Goal: Task Accomplishment & Management: Use online tool/utility

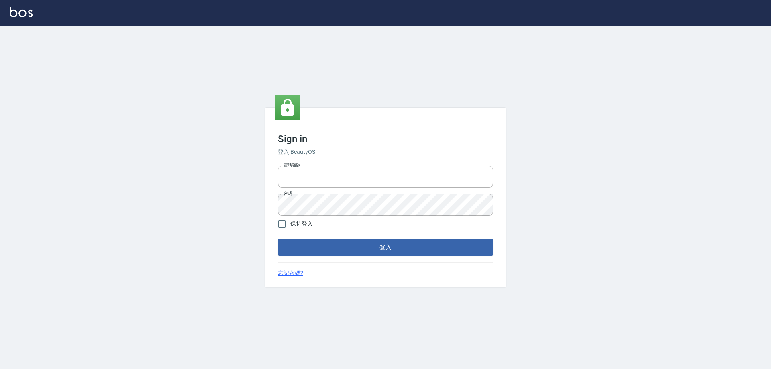
type input "27222158"
click at [342, 246] on button "登入" at bounding box center [385, 247] width 215 height 17
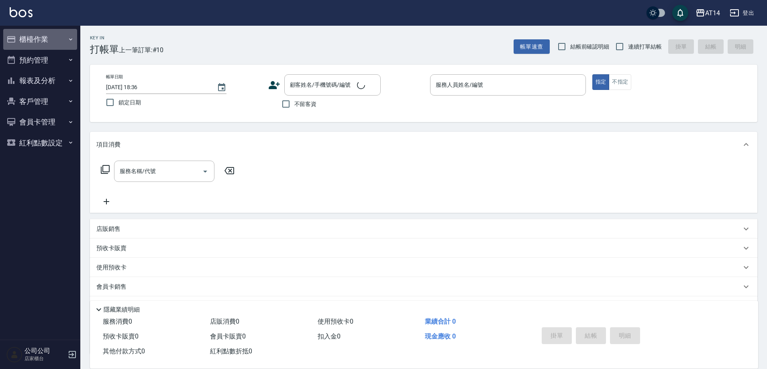
click at [42, 37] on button "櫃檯作業" at bounding box center [40, 39] width 74 height 21
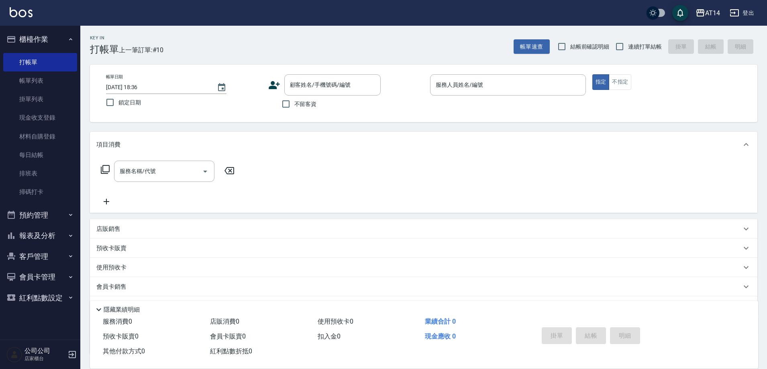
click at [176, 7] on div "AT14 登出" at bounding box center [383, 13] width 767 height 26
click at [367, 81] on div at bounding box center [371, 84] width 10 height 21
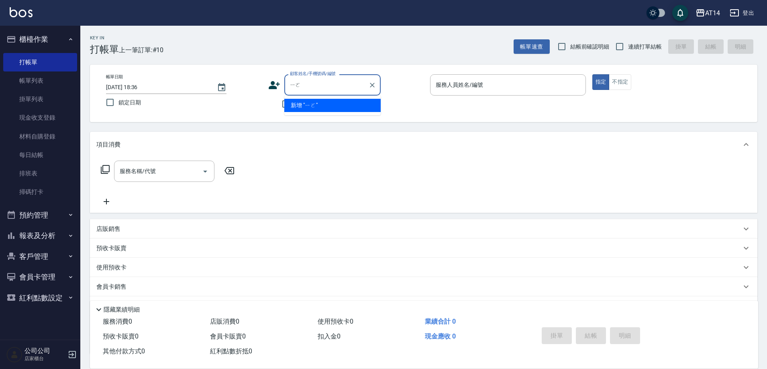
type input "="
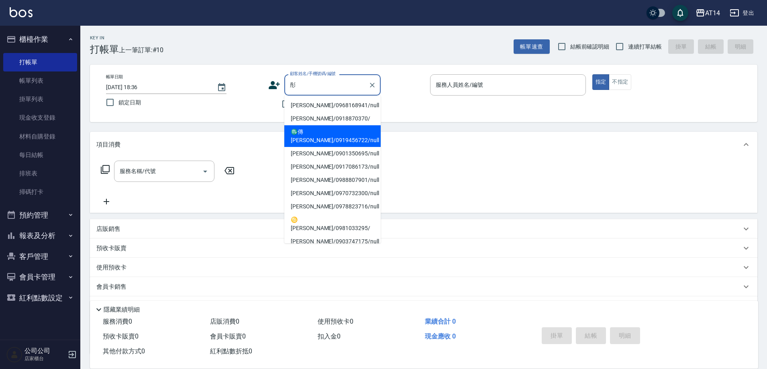
click at [327, 136] on li "♏傳[PERSON_NAME]/0919456722/null" at bounding box center [332, 136] width 96 height 22
type input "♏傳[PERSON_NAME]/0919456722/null"
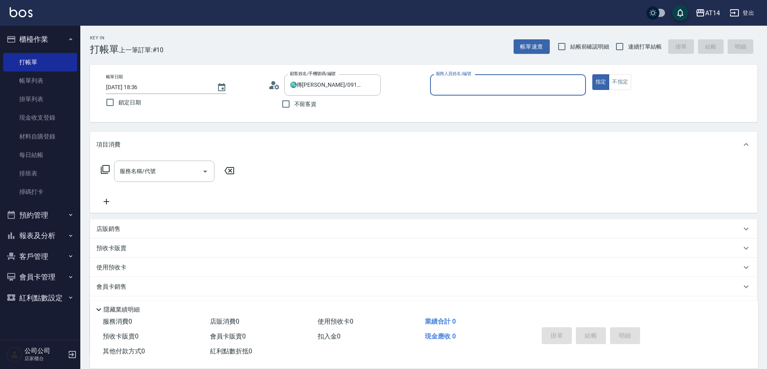
type input "Vna-18"
click at [146, 266] on div "使用預收卡 x2" at bounding box center [418, 269] width 645 height 12
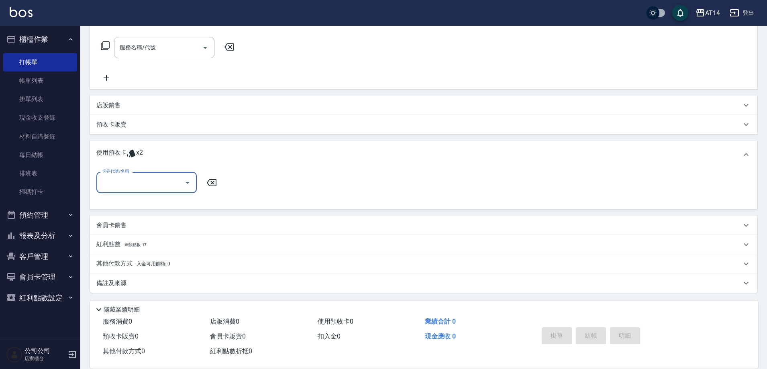
scroll to position [124, 0]
click at [175, 190] on div "卡券代號/名稱" at bounding box center [146, 181] width 100 height 21
click at [161, 204] on div "洗髮卡 剩餘2張" at bounding box center [146, 201] width 100 height 13
type input "洗髮卡"
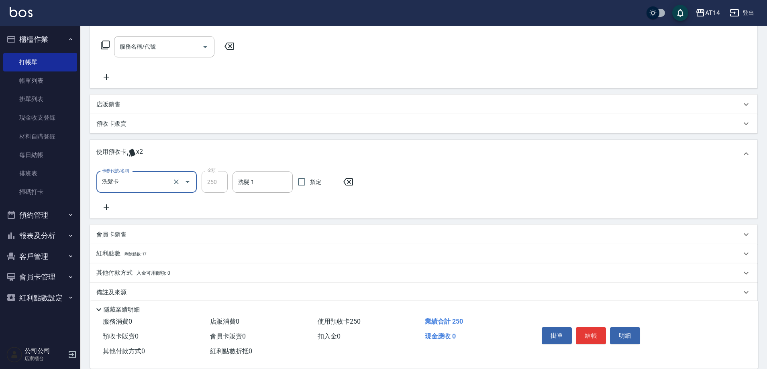
click at [311, 184] on span "指定" at bounding box center [315, 182] width 11 height 8
click at [310, 184] on input "指定" at bounding box center [301, 181] width 17 height 17
checkbox input "true"
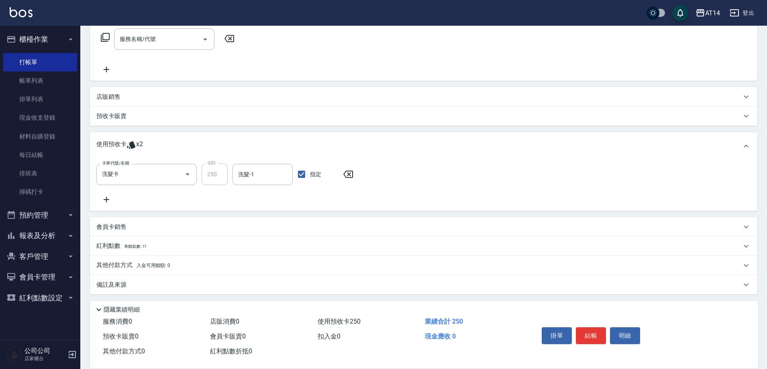
scroll to position [134, 0]
click at [121, 284] on p "備註及來源" at bounding box center [111, 282] width 30 height 8
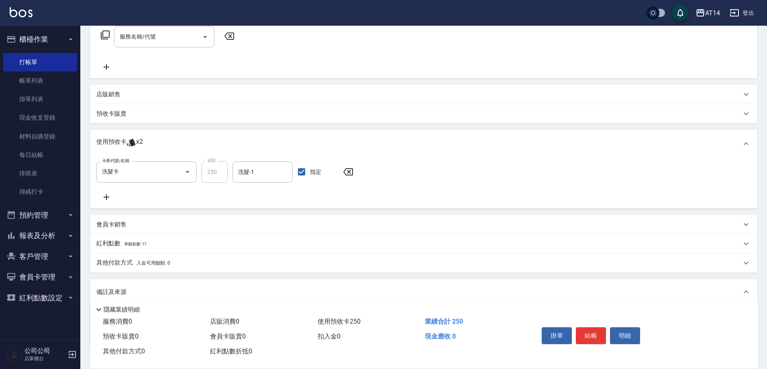
scroll to position [189, 0]
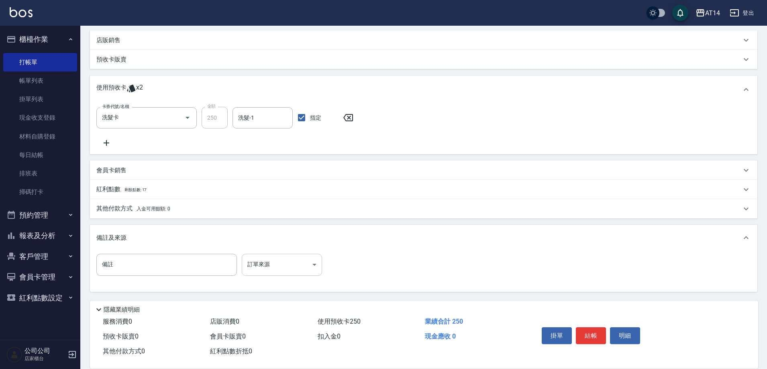
click at [298, 259] on body "AT14 登出 櫃檯作業 打帳單 帳單列表 掛單列表 現金收支登錄 材料自購登錄 每日結帳 排班表 掃碼打卡 預約管理 預約管理 單日預約紀錄 單週預約紀錄 …" at bounding box center [383, 90] width 767 height 558
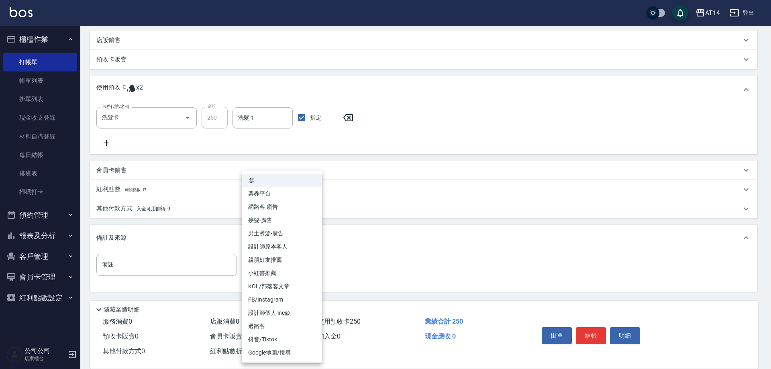
click at [294, 242] on li "設計師原本客人" at bounding box center [282, 246] width 80 height 13
type input "設計師原本客人"
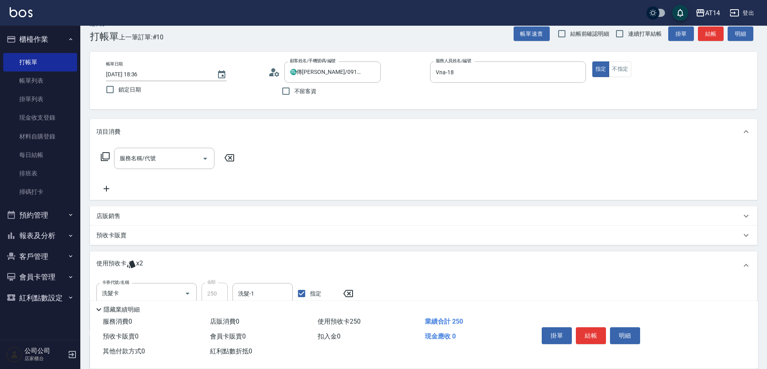
scroll to position [0, 0]
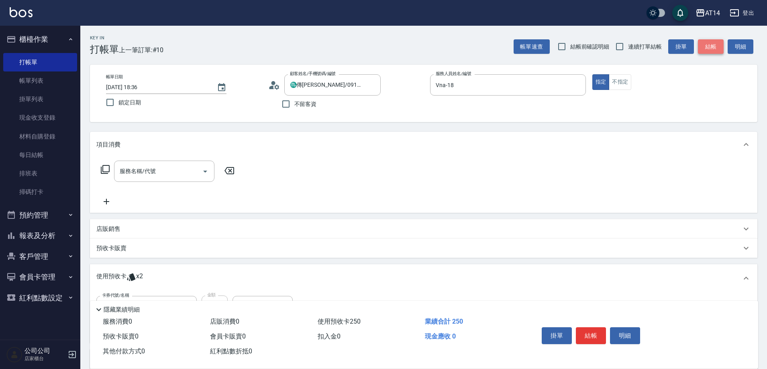
click at [710, 41] on button "結帳" at bounding box center [711, 46] width 26 height 15
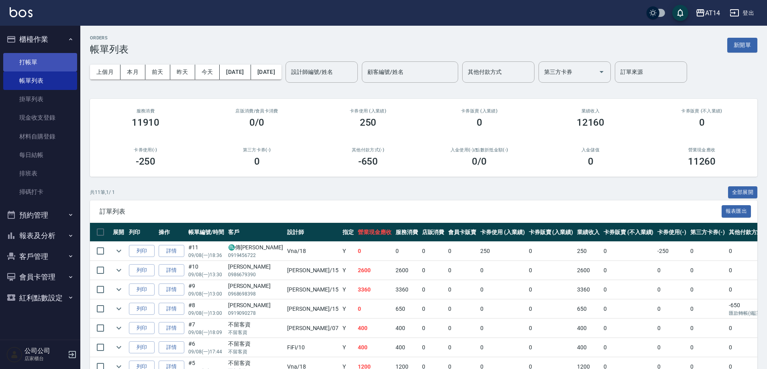
click at [29, 58] on link "打帳單" at bounding box center [40, 62] width 74 height 18
